Goal: Task Accomplishment & Management: Use online tool/utility

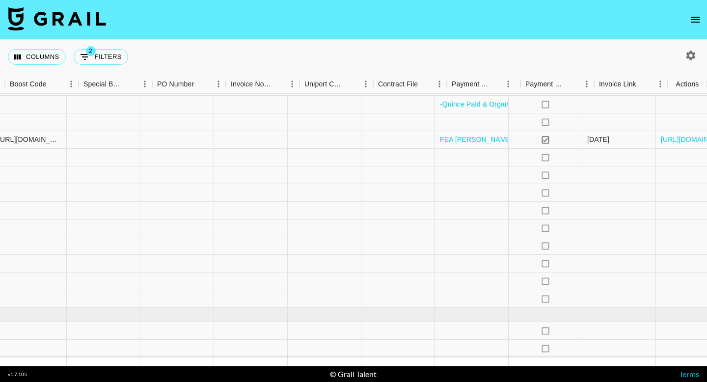
scroll to position [585, 1058]
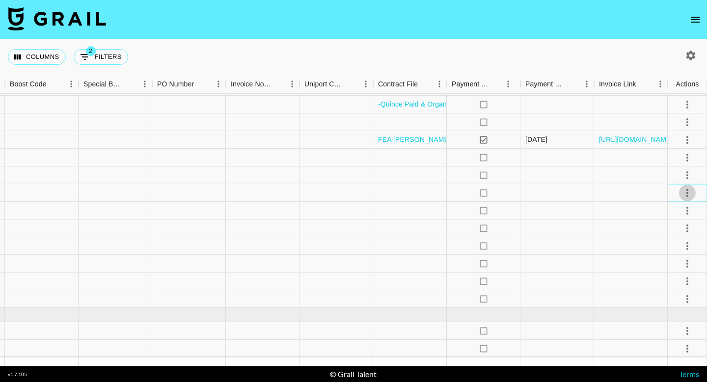
click at [684, 189] on icon "select merge strategy" at bounding box center [687, 193] width 12 height 12
click at [680, 246] on li "Draft Created" at bounding box center [675, 249] width 64 height 18
click at [310, 64] on div "Columns 2 Filters + Booking" at bounding box center [353, 56] width 707 height 35
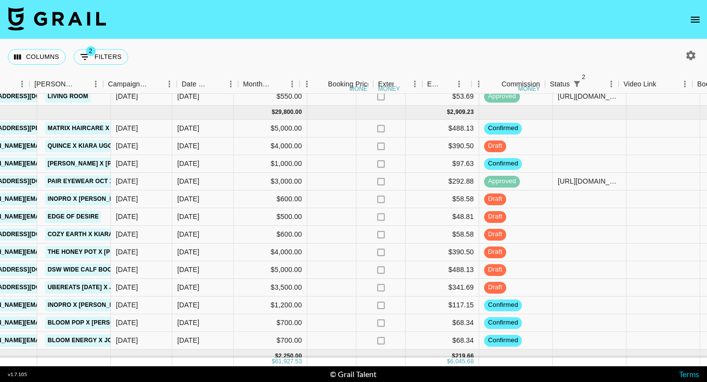
scroll to position [543, 287]
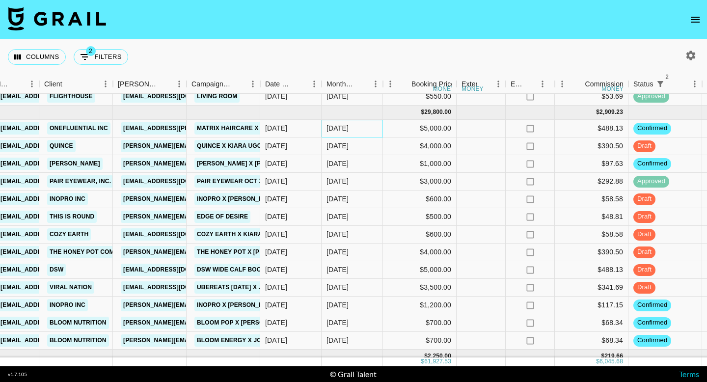
click at [350, 128] on div "[DATE]" at bounding box center [351, 129] width 61 height 18
click at [349, 128] on div "[DATE]" at bounding box center [351, 129] width 61 height 18
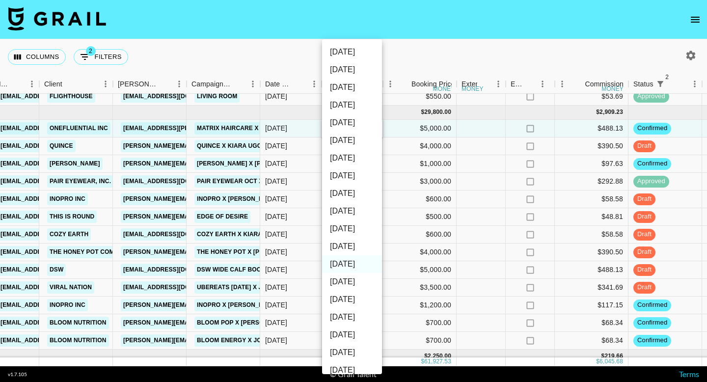
click at [353, 244] on li "[DATE]" at bounding box center [352, 247] width 60 height 18
type input "[DATE]"
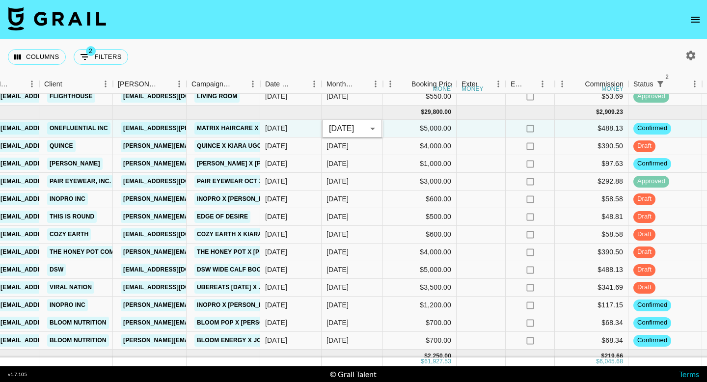
click at [454, 57] on div "Columns 2 Filters + Booking" at bounding box center [353, 56] width 707 height 35
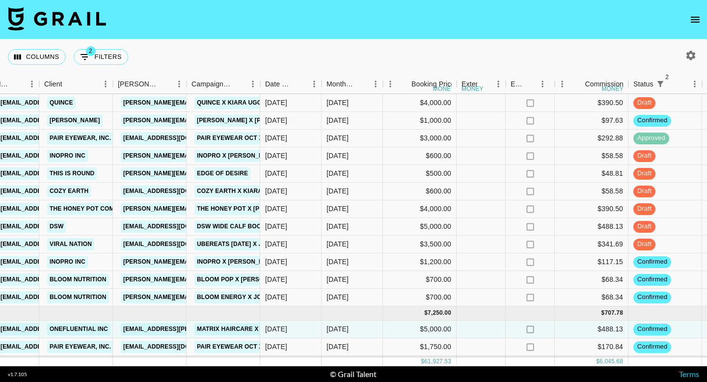
scroll to position [585, 287]
